Goal: Information Seeking & Learning: Learn about a topic

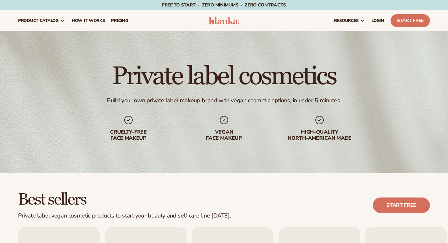
scroll to position [1545, 0]
